Goal: Check status: Check status

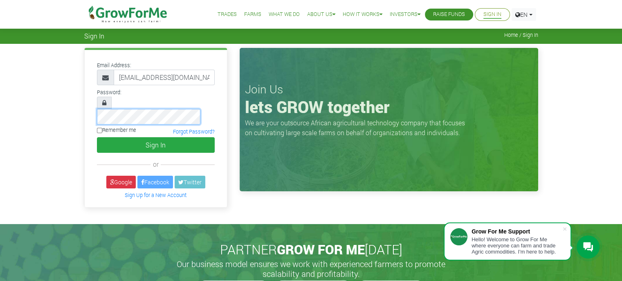
click at [97, 137] on button "Sign In" at bounding box center [156, 145] width 118 height 16
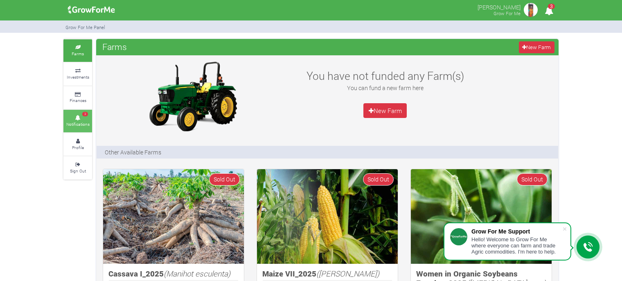
click at [83, 121] on small "Notifications" at bounding box center [77, 124] width 23 height 6
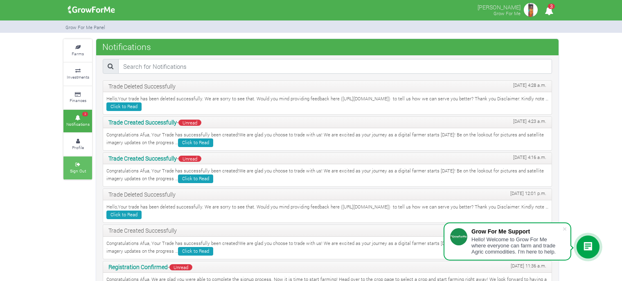
click at [78, 157] on link "Sign Out" at bounding box center [77, 167] width 29 height 23
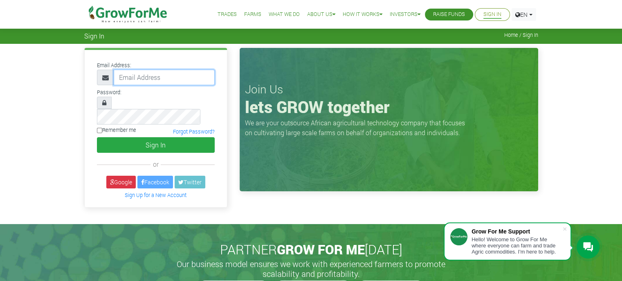
click at [153, 78] on input "email" at bounding box center [164, 78] width 101 height 16
type input "awusiemmanuel604@gmail.com"
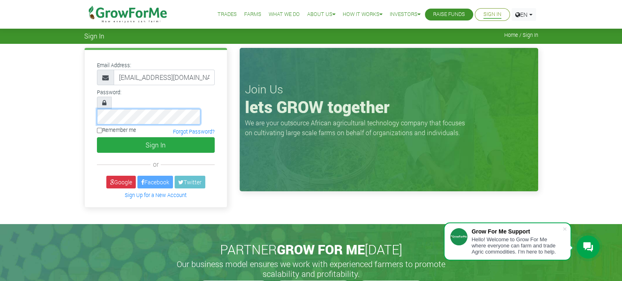
click at [97, 137] on button "Sign In" at bounding box center [156, 145] width 118 height 16
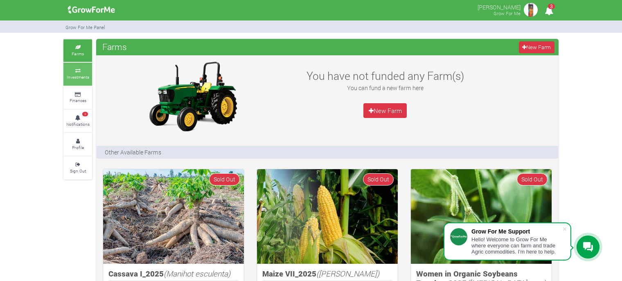
click at [86, 81] on link "Investments" at bounding box center [77, 74] width 29 height 23
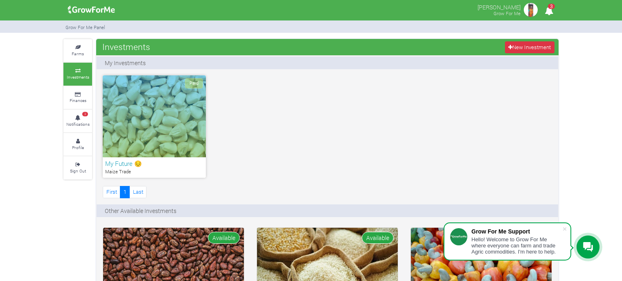
click at [160, 126] on div "Paid" at bounding box center [154, 116] width 103 height 82
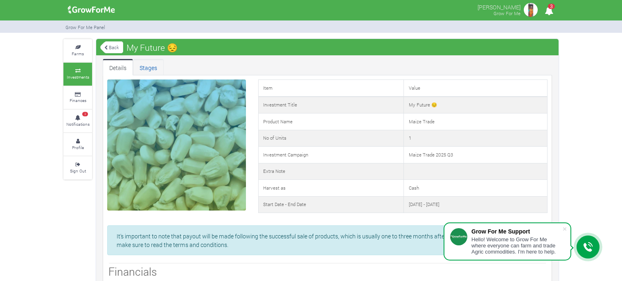
click at [153, 68] on link "Stages" at bounding box center [148, 67] width 31 height 16
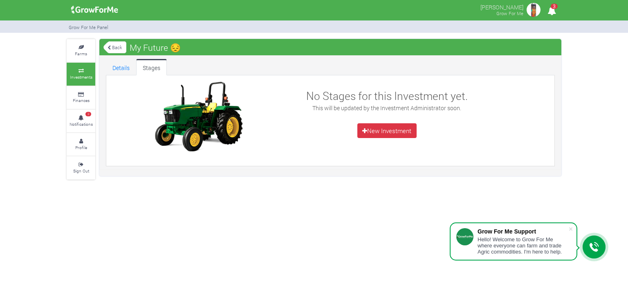
click at [526, 8] on img at bounding box center [534, 10] width 16 height 16
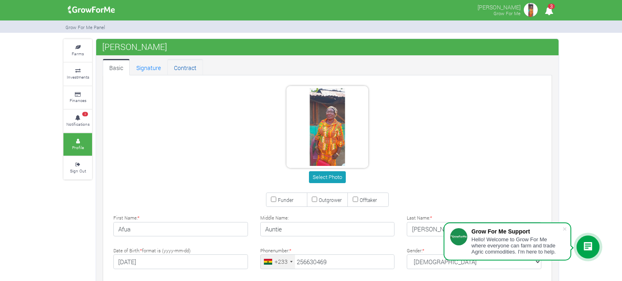
click at [184, 66] on link "Contract" at bounding box center [185, 67] width 36 height 16
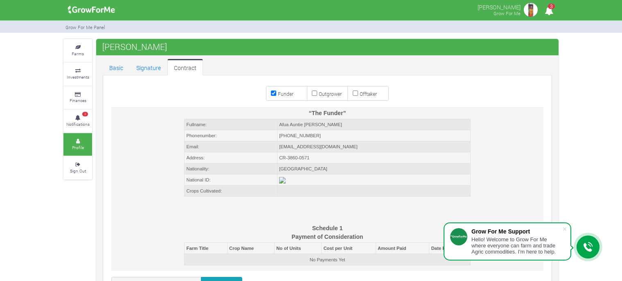
scroll to position [2436, 0]
click at [286, 182] on img at bounding box center [282, 179] width 7 height 7
click at [82, 101] on small "Finances" at bounding box center [78, 100] width 17 height 6
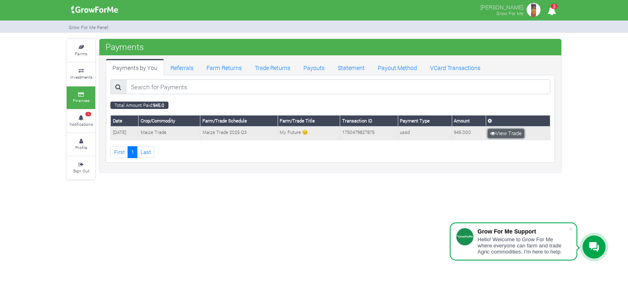
click at [506, 131] on link "View Trade" at bounding box center [506, 133] width 36 height 9
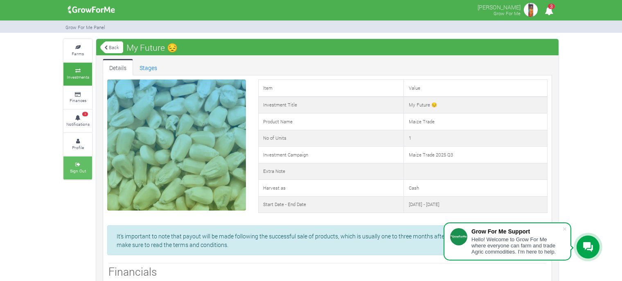
click at [75, 162] on icon at bounding box center [77, 164] width 25 height 4
